Goal: Ask a question

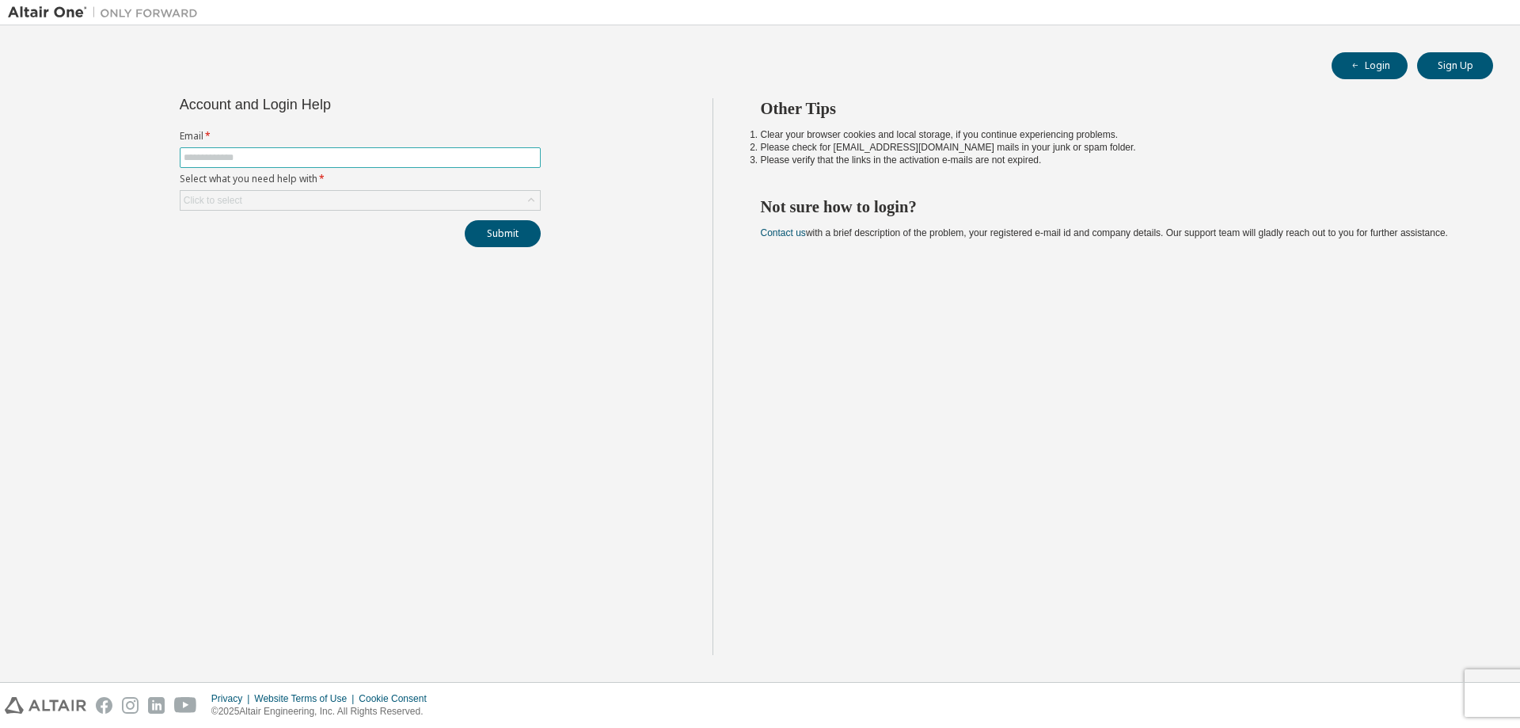
click at [257, 156] on input "text" at bounding box center [360, 157] width 353 height 13
type input "**********"
click at [336, 203] on div "Click to select" at bounding box center [360, 200] width 359 height 19
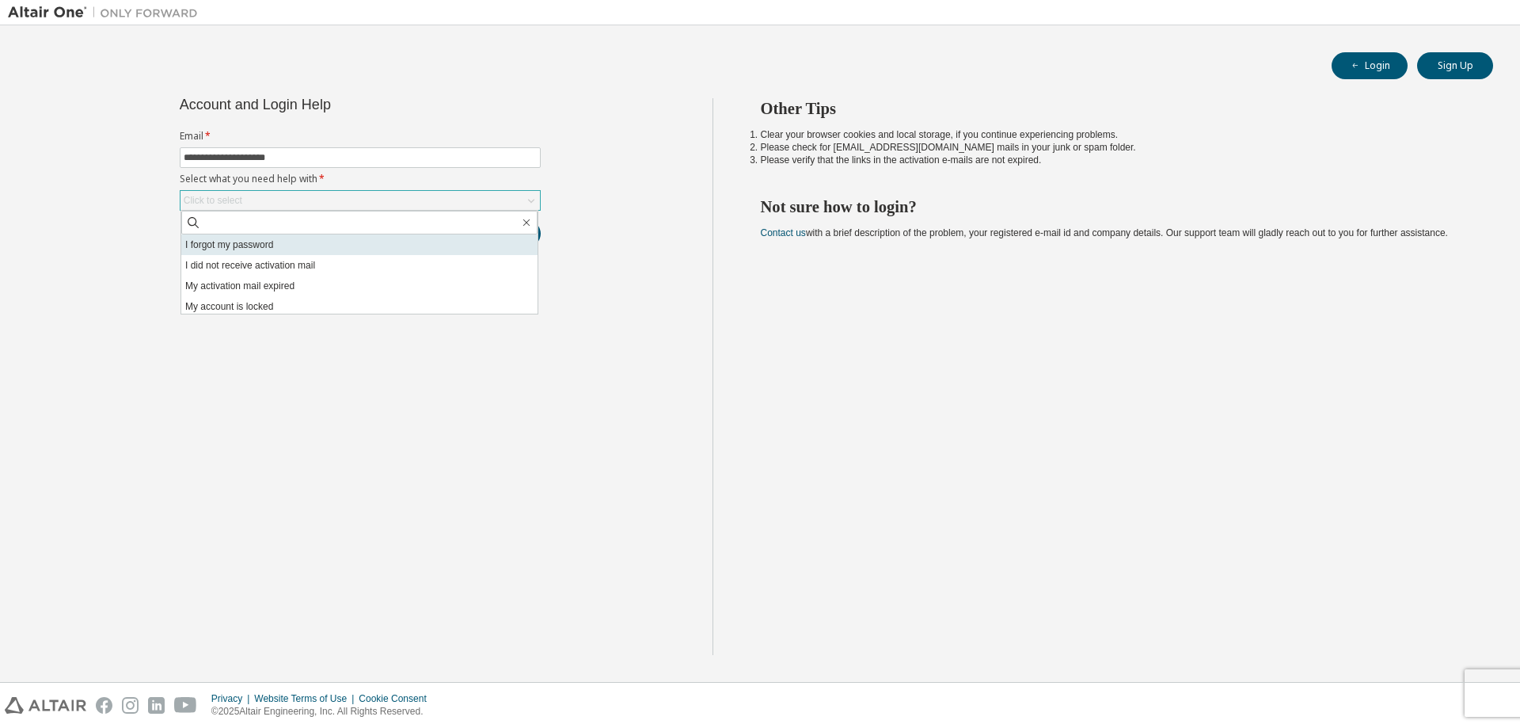
click at [345, 244] on li "I forgot my password" at bounding box center [359, 244] width 356 height 21
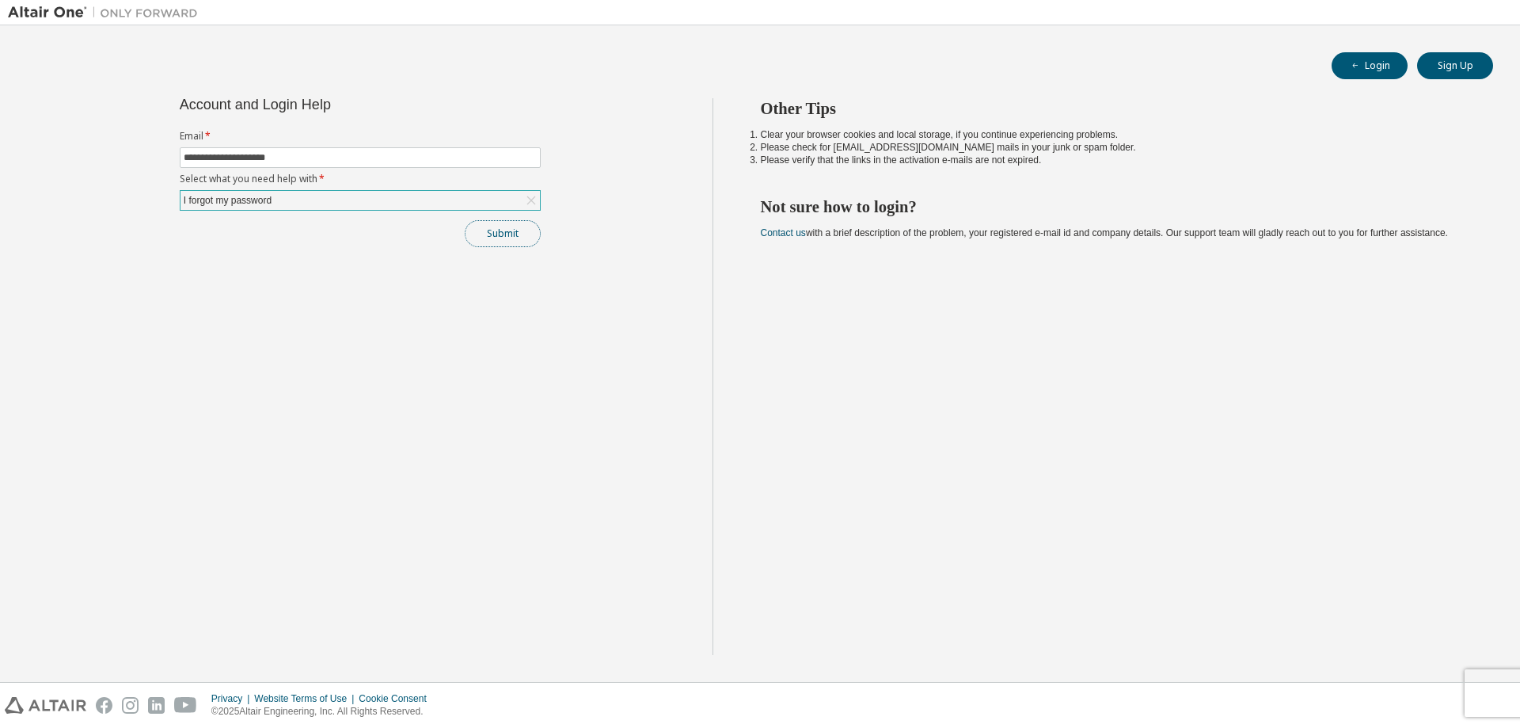
click at [491, 233] on button "Submit" at bounding box center [503, 233] width 76 height 27
click at [509, 234] on button "Submit" at bounding box center [503, 233] width 76 height 27
click at [1174, 383] on div "Other Tips Clear your browser cookies and local storage, if you continue experi…" at bounding box center [1113, 376] width 801 height 557
